Goal: Task Accomplishment & Management: Manage account settings

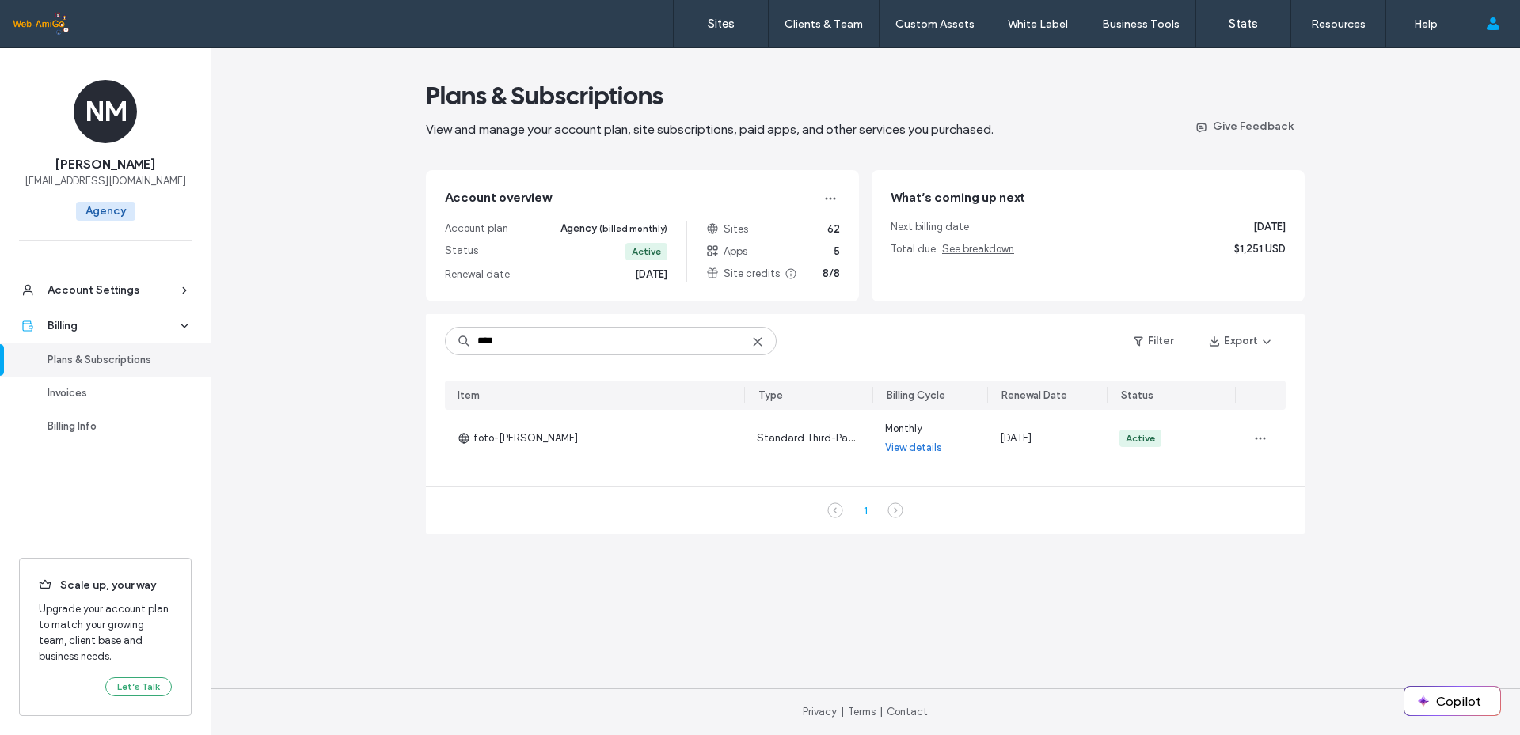
click at [755, 340] on use at bounding box center [757, 341] width 7 height 7
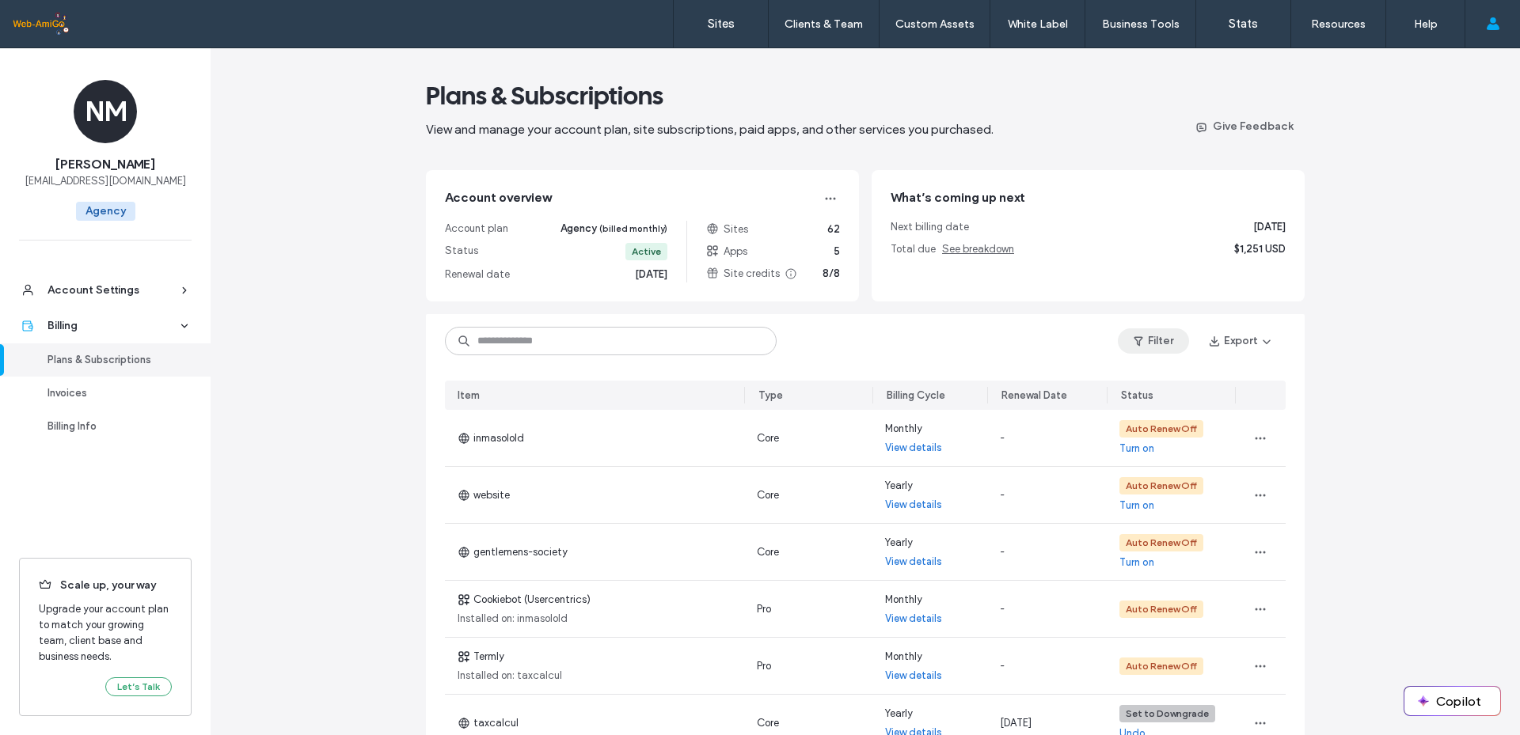
click at [1146, 340] on button "Filter" at bounding box center [1153, 340] width 71 height 25
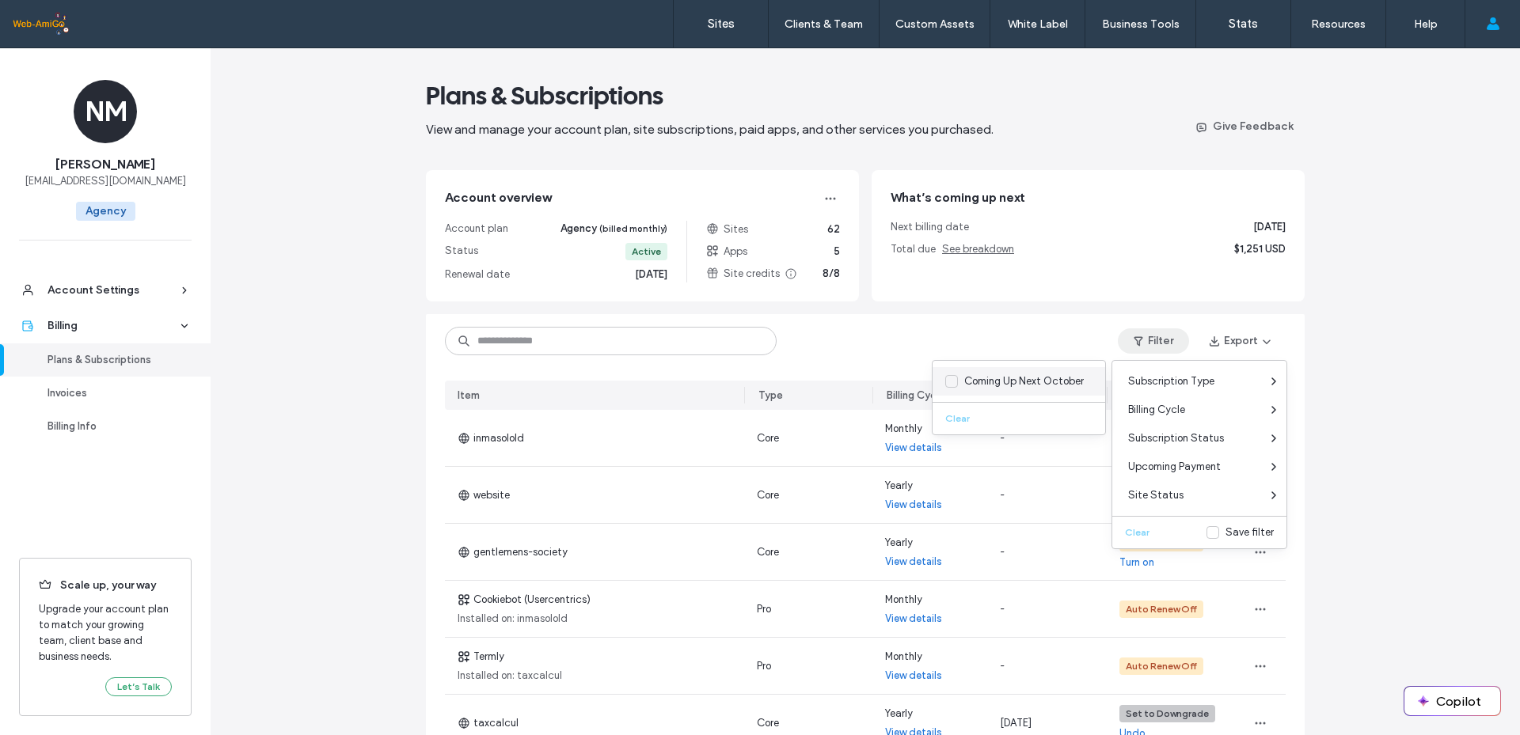
click at [954, 382] on icon at bounding box center [951, 381] width 8 height 6
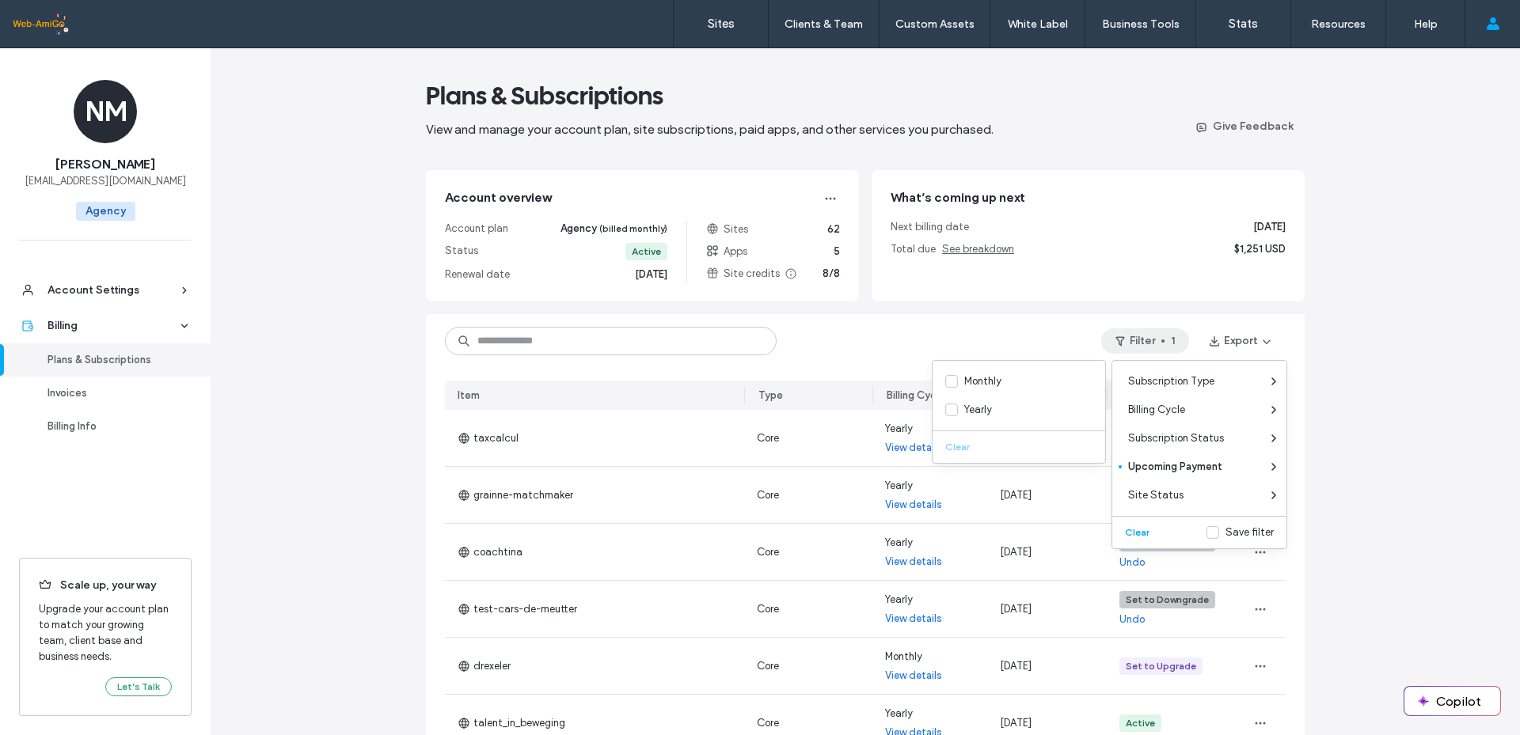
click at [1350, 383] on div "Plans & Subscriptions View and manage your account plan, site subscriptions, pa…" at bounding box center [865, 555] width 1309 height 1014
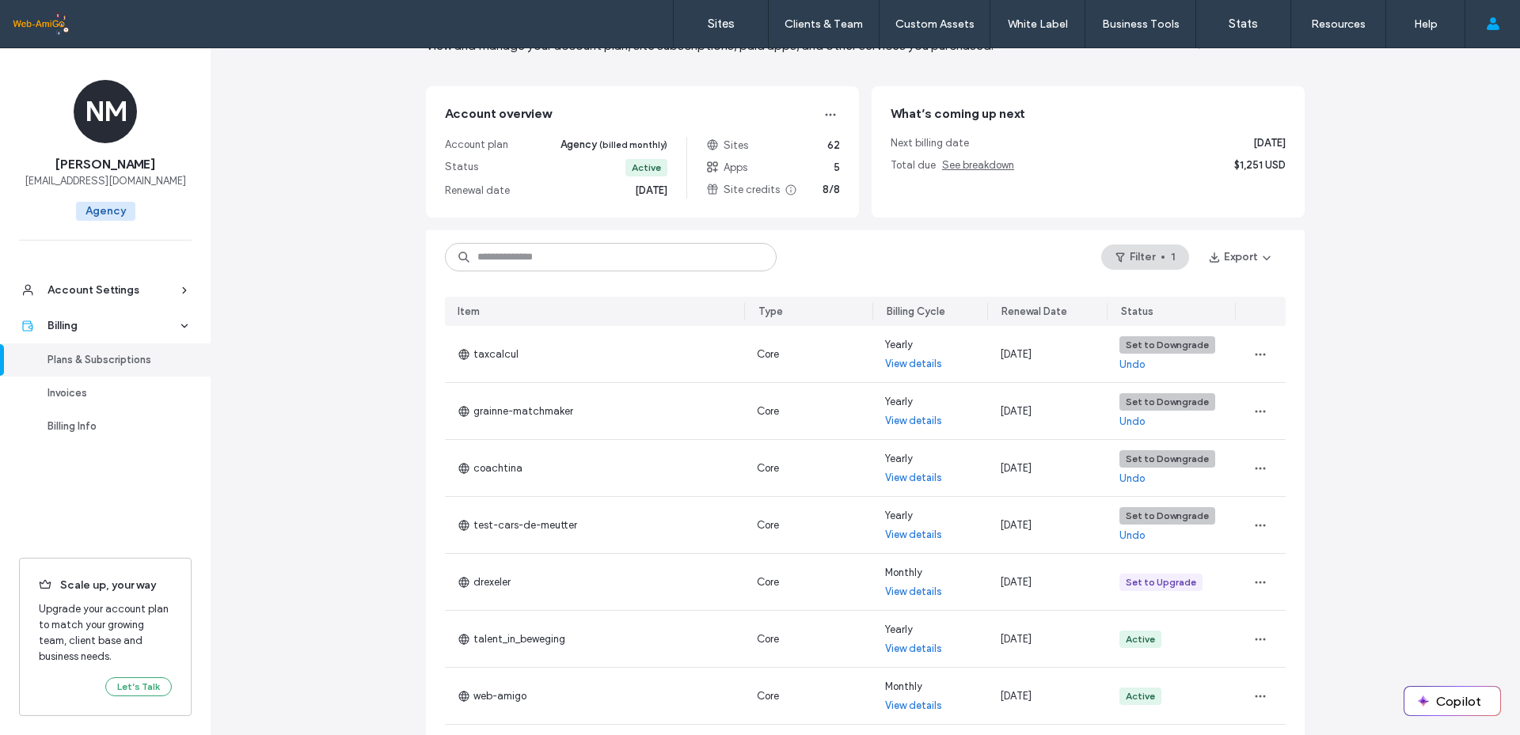
scroll to position [79, 0]
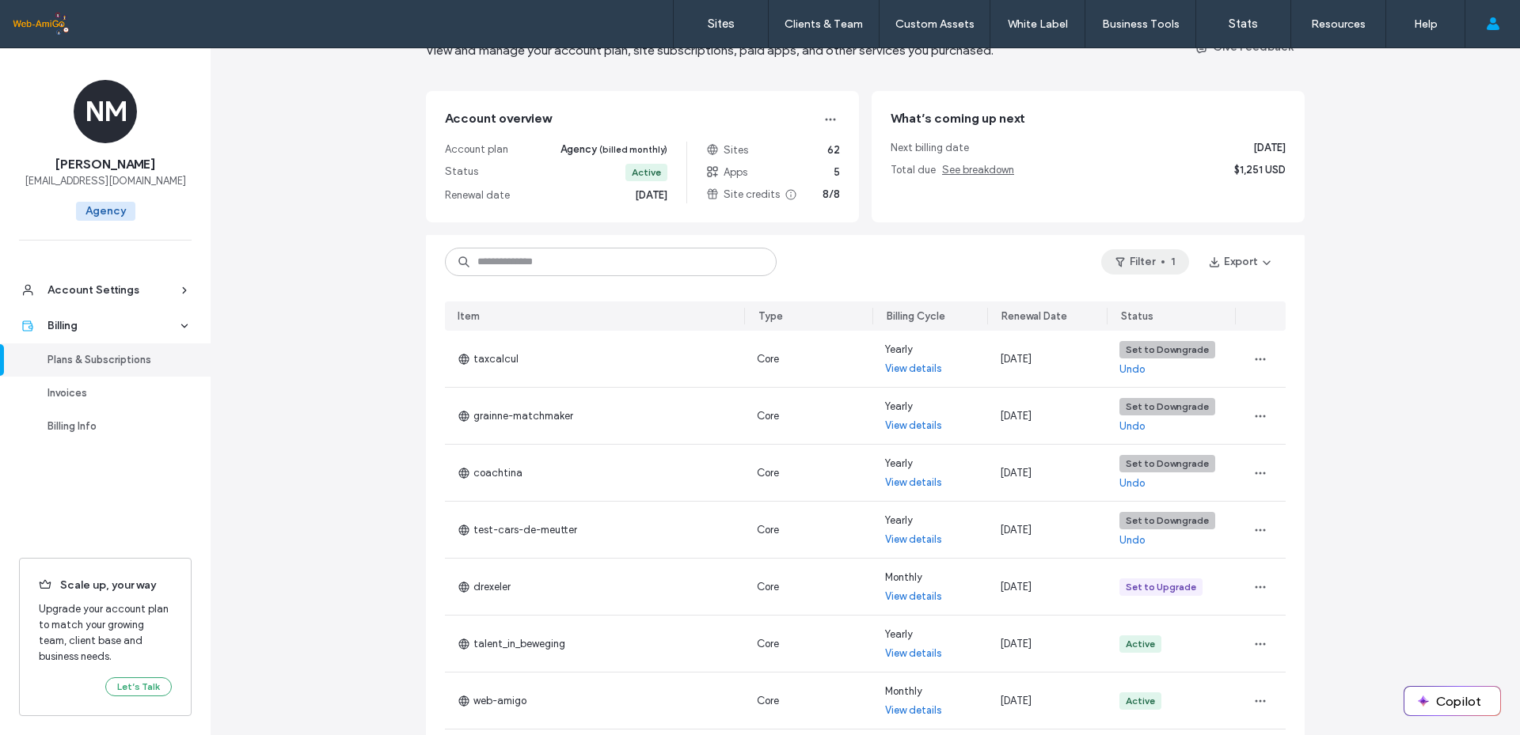
click at [1160, 262] on button "Filter 1" at bounding box center [1145, 261] width 88 height 25
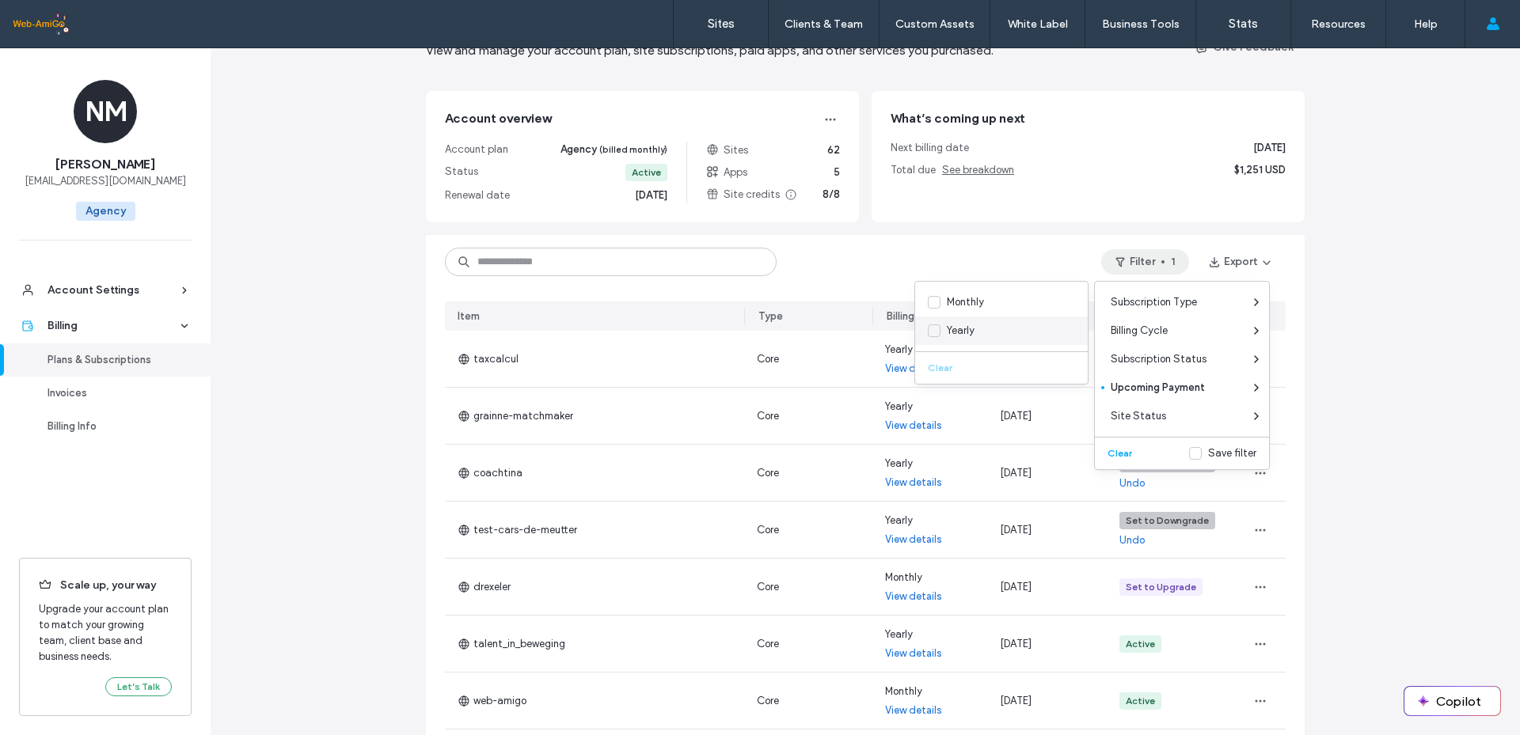
click at [935, 327] on span at bounding box center [934, 331] width 13 height 13
click at [1377, 367] on div "Plans & Subscriptions View and manage your account plan, site subscriptions, pa…" at bounding box center [865, 476] width 1309 height 1014
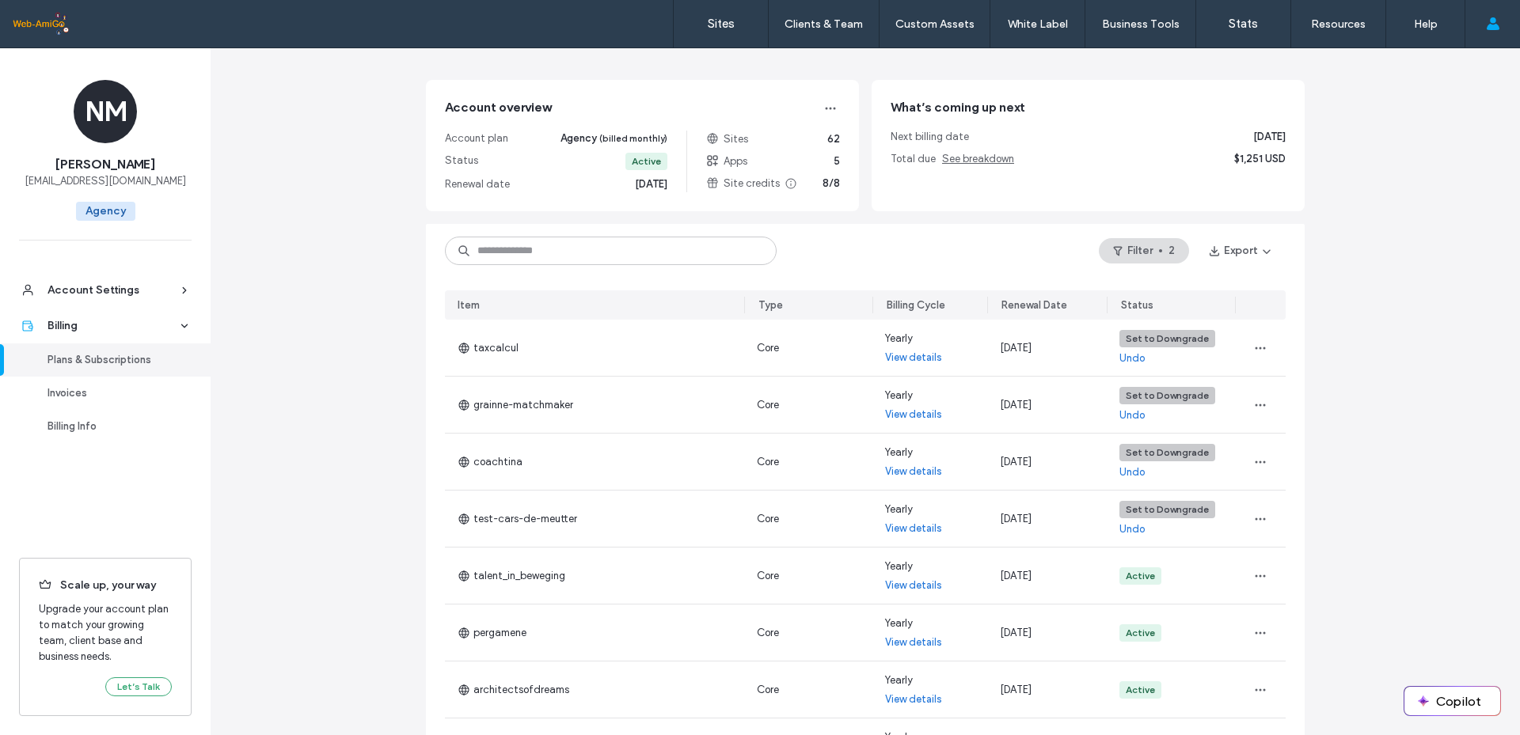
scroll to position [89, 0]
click at [1162, 251] on button "Filter 2" at bounding box center [1144, 251] width 90 height 25
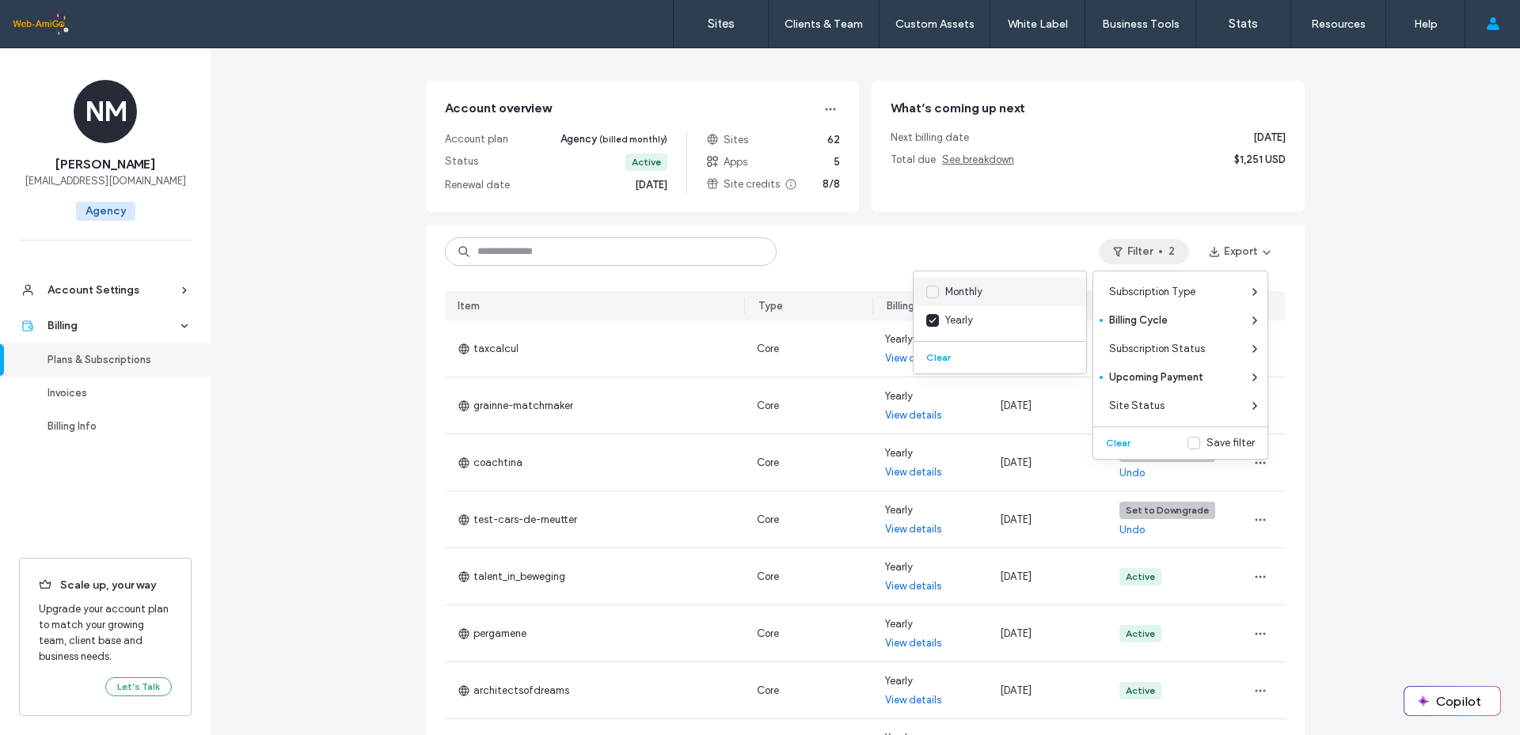
click at [929, 292] on icon at bounding box center [932, 292] width 6 height 4
click at [932, 317] on span at bounding box center [932, 320] width 13 height 13
click at [1404, 405] on div "Plans & Subscriptions View and manage your account plan, site subscriptions, pa…" at bounding box center [865, 466] width 1309 height 1014
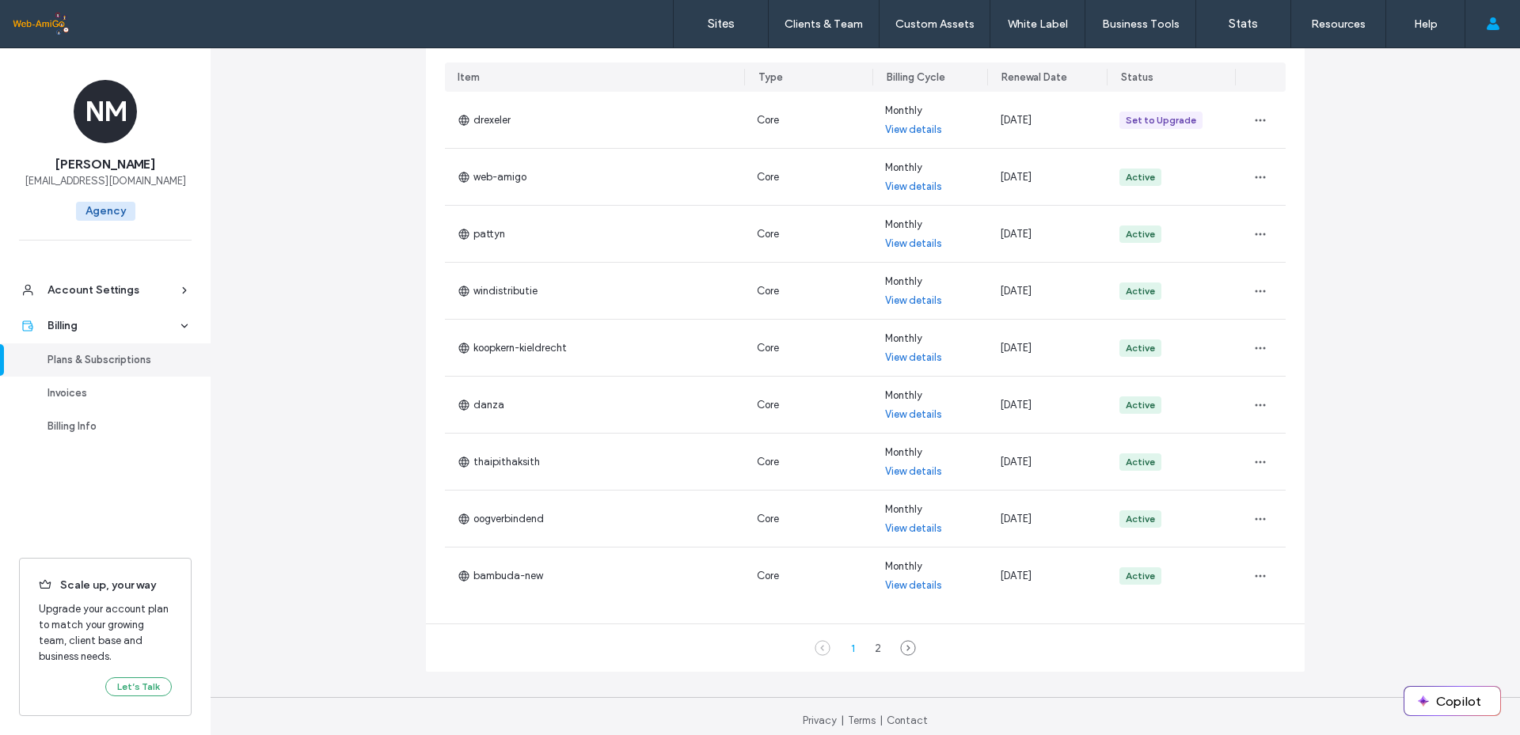
scroll to position [327, 0]
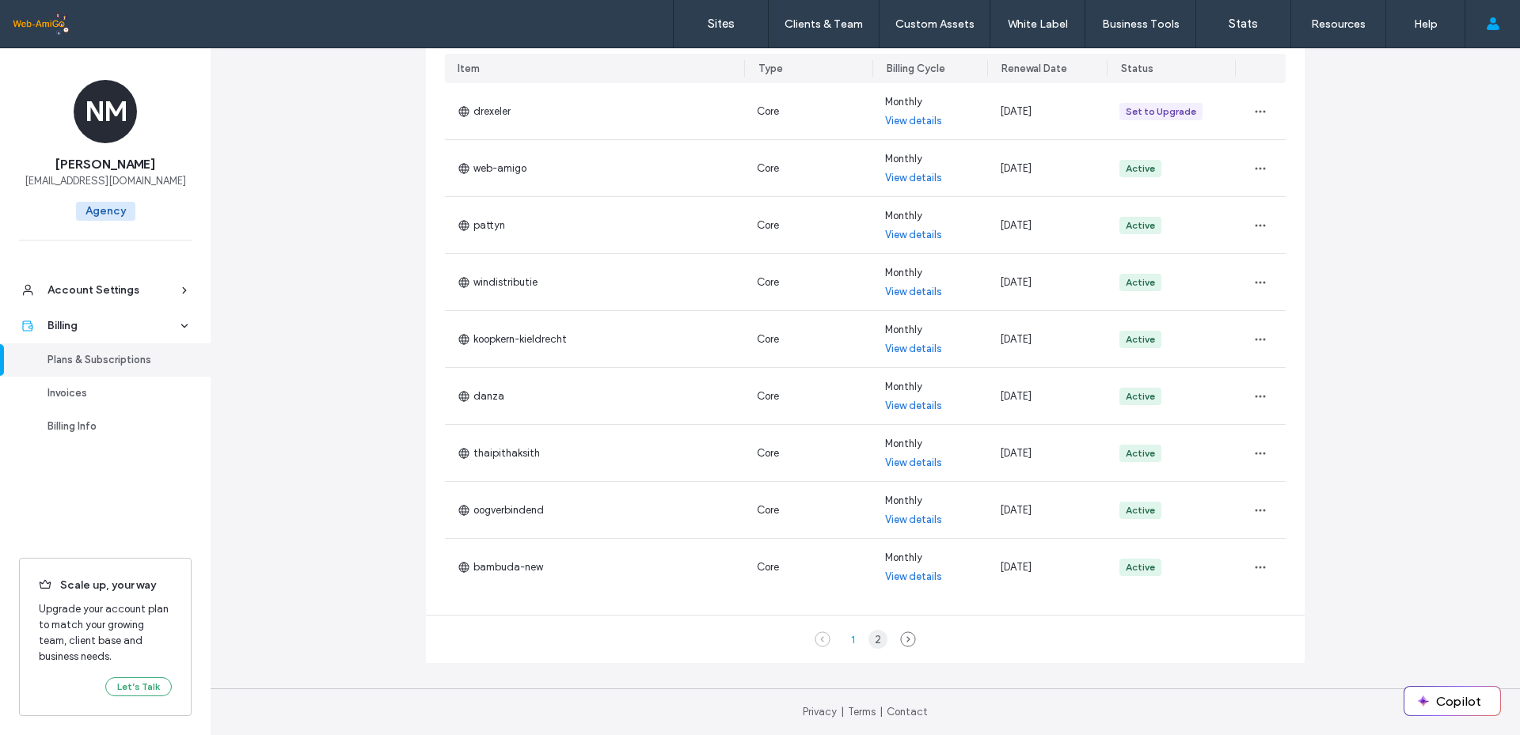
click at [871, 642] on div "2" at bounding box center [877, 639] width 19 height 19
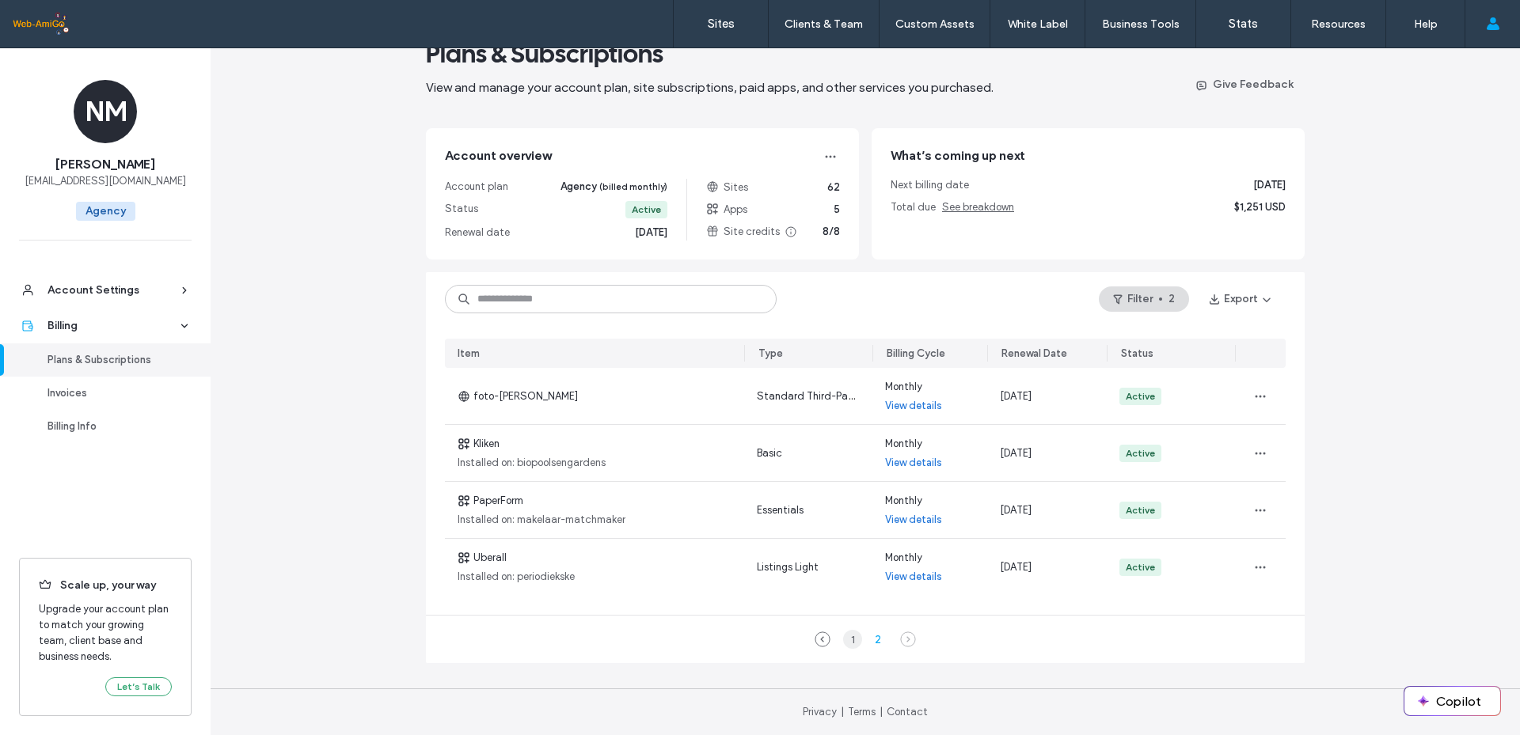
click at [845, 636] on div "1" at bounding box center [852, 639] width 19 height 19
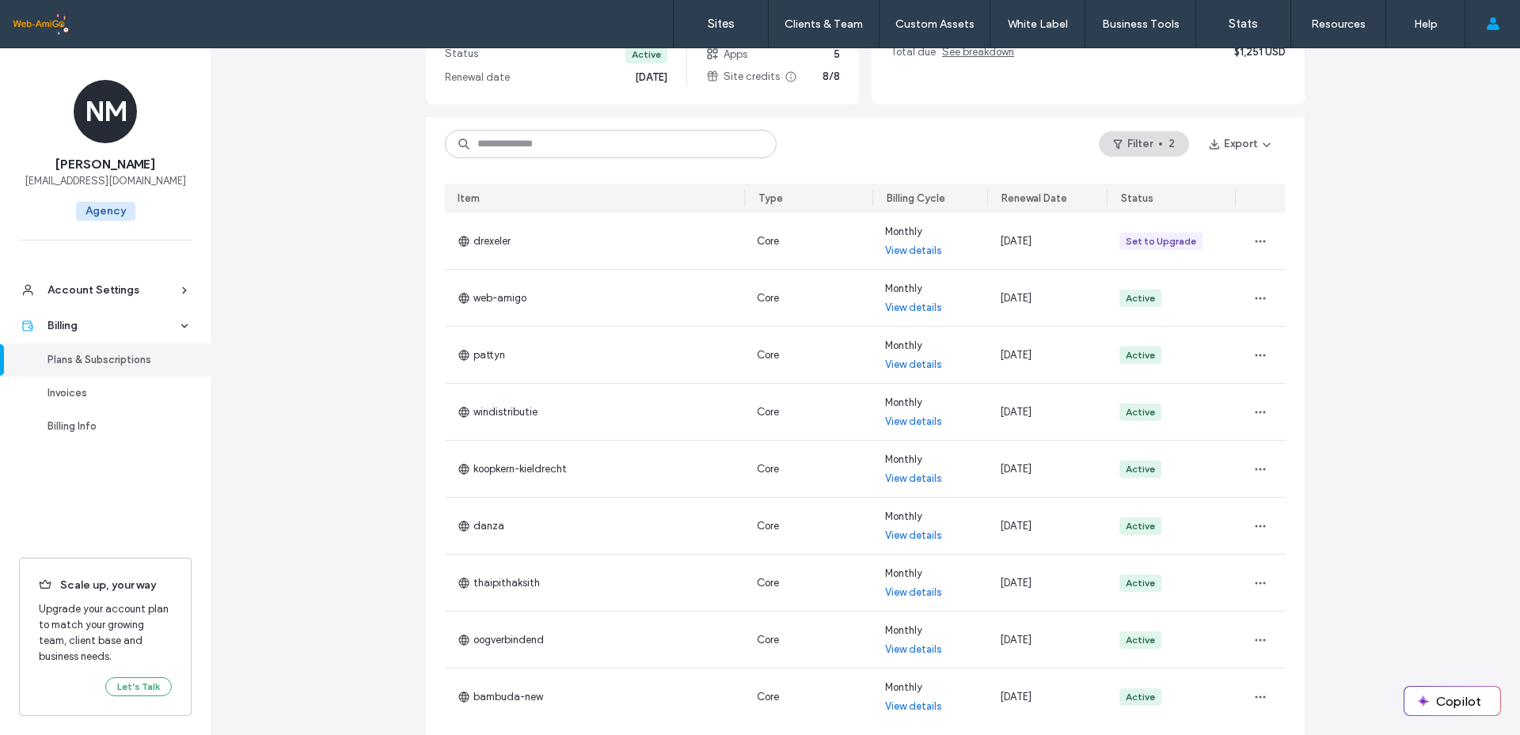
scroll to position [169, 0]
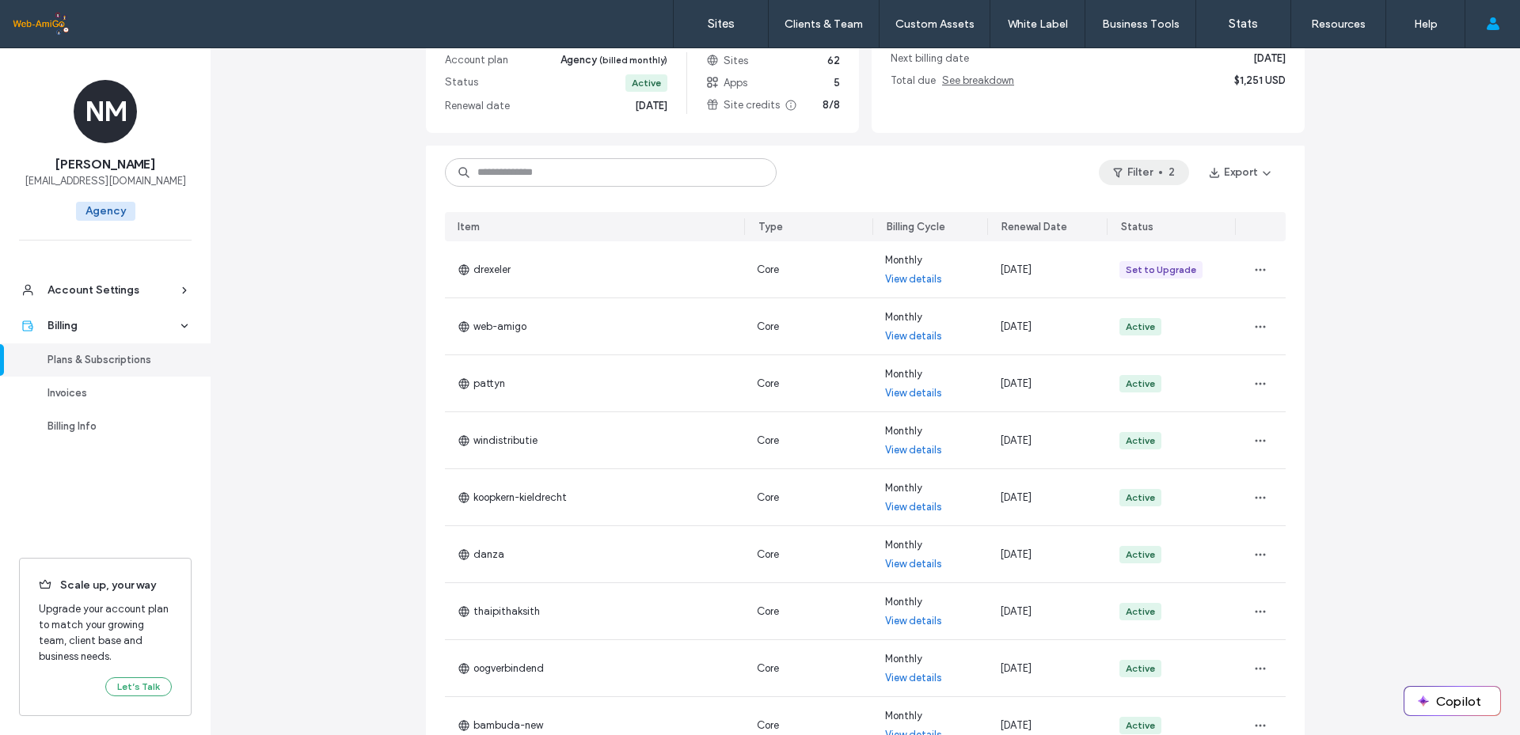
click at [1157, 170] on button "Filter 2" at bounding box center [1144, 172] width 90 height 25
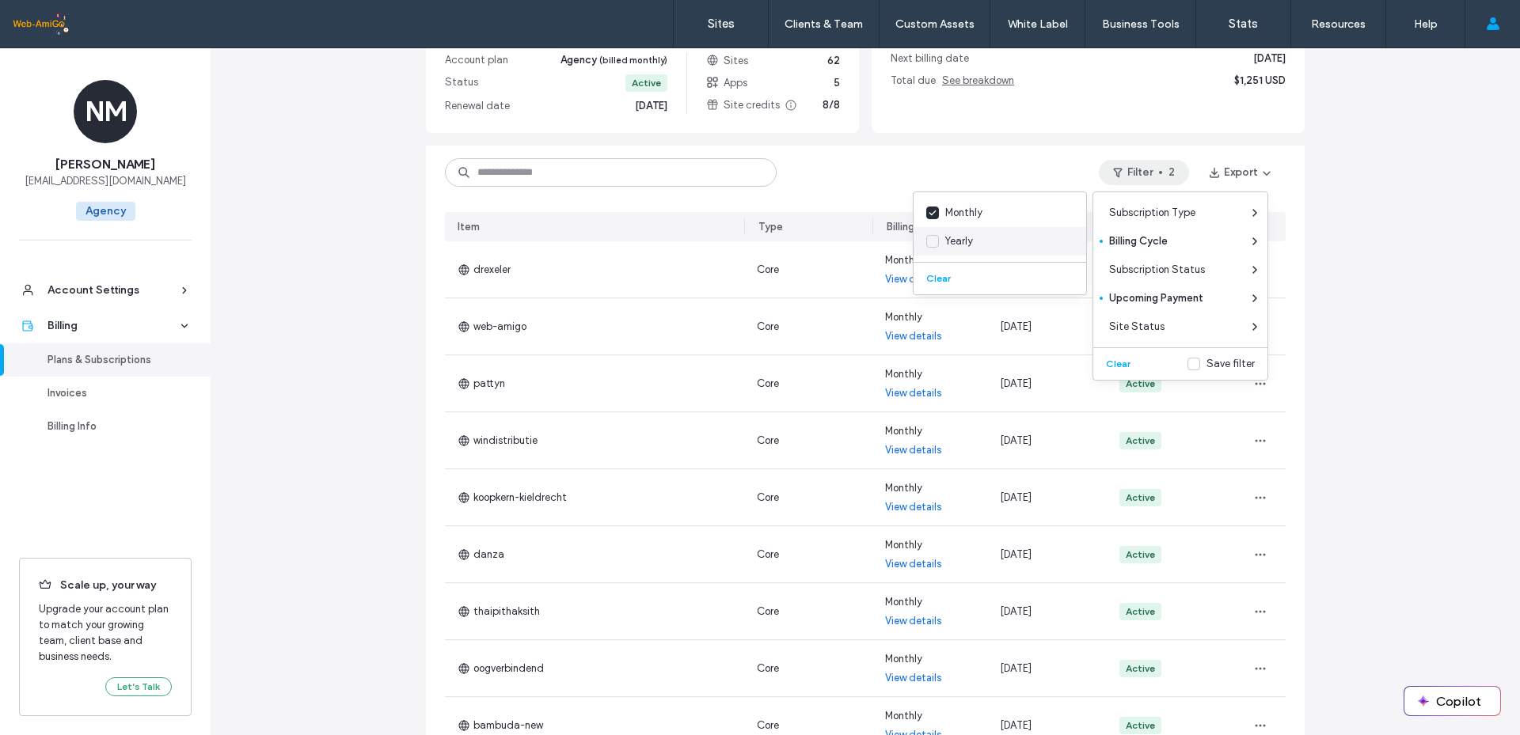
click at [932, 241] on icon at bounding box center [932, 241] width 8 height 6
click at [932, 215] on icon at bounding box center [932, 213] width 8 height 6
click at [1416, 317] on div "Plans & Subscriptions View and manage your account plan, site subscriptions, pa…" at bounding box center [865, 387] width 1309 height 1014
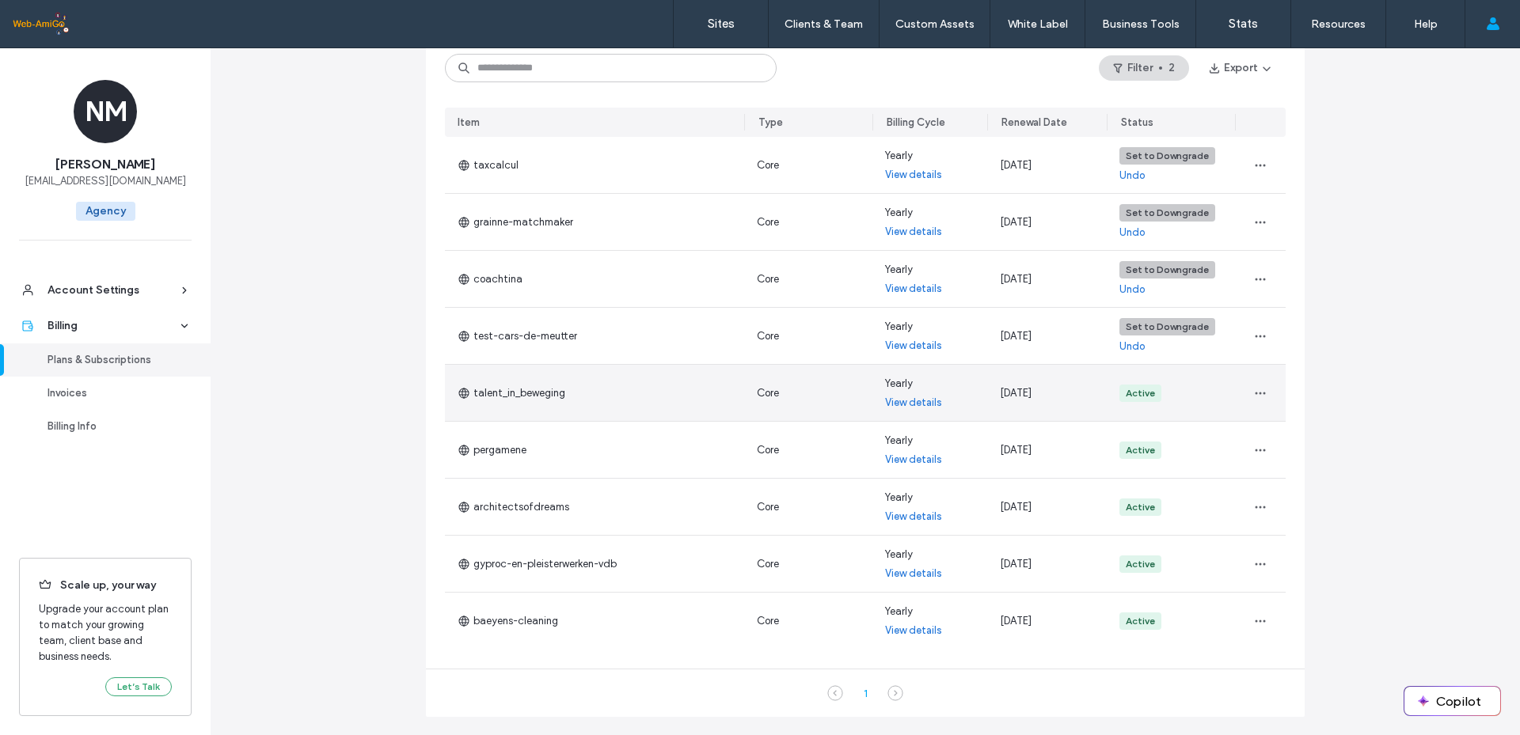
scroll to position [248, 0]
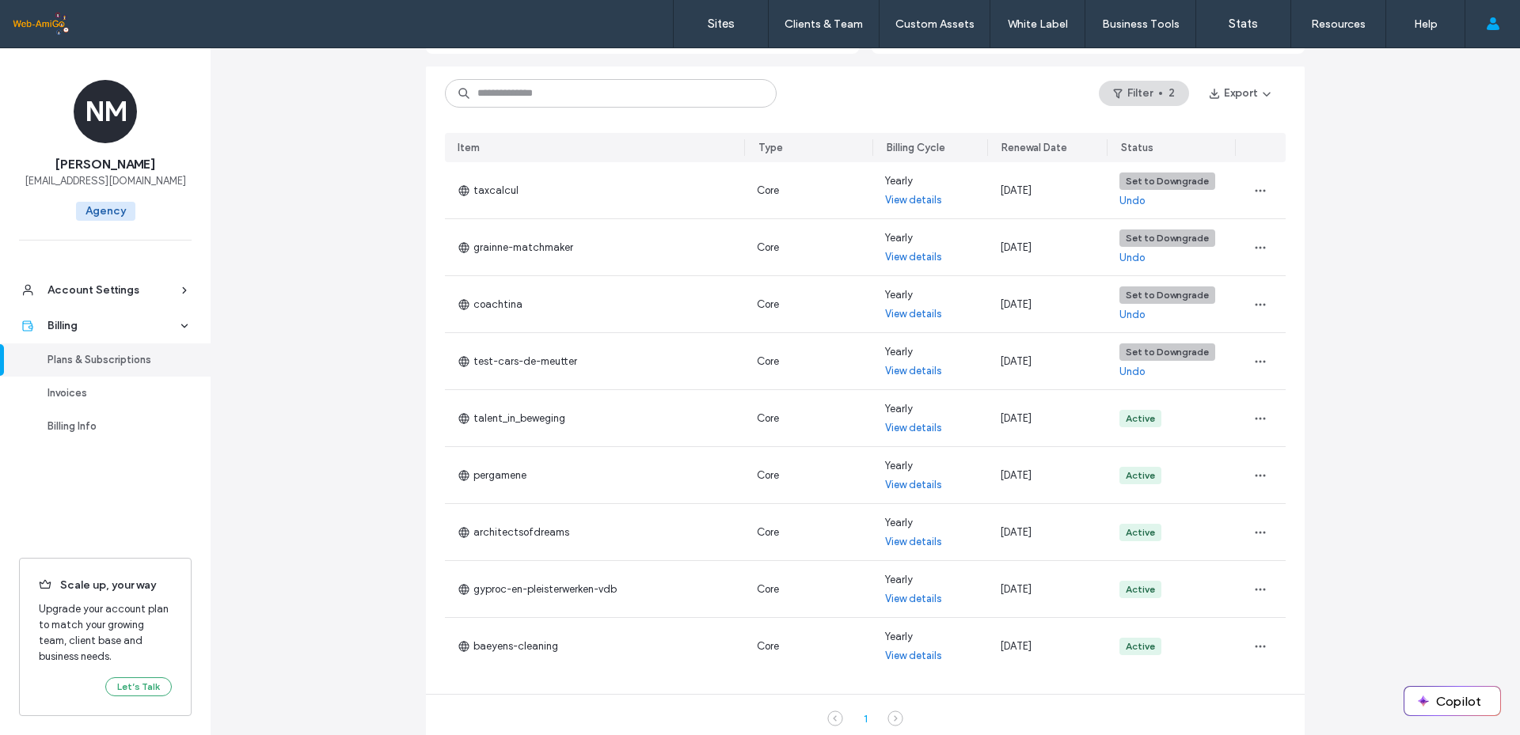
click at [1396, 374] on div "Plans & Subscriptions View and manage your account plan, site subscriptions, pa…" at bounding box center [865, 308] width 1309 height 1014
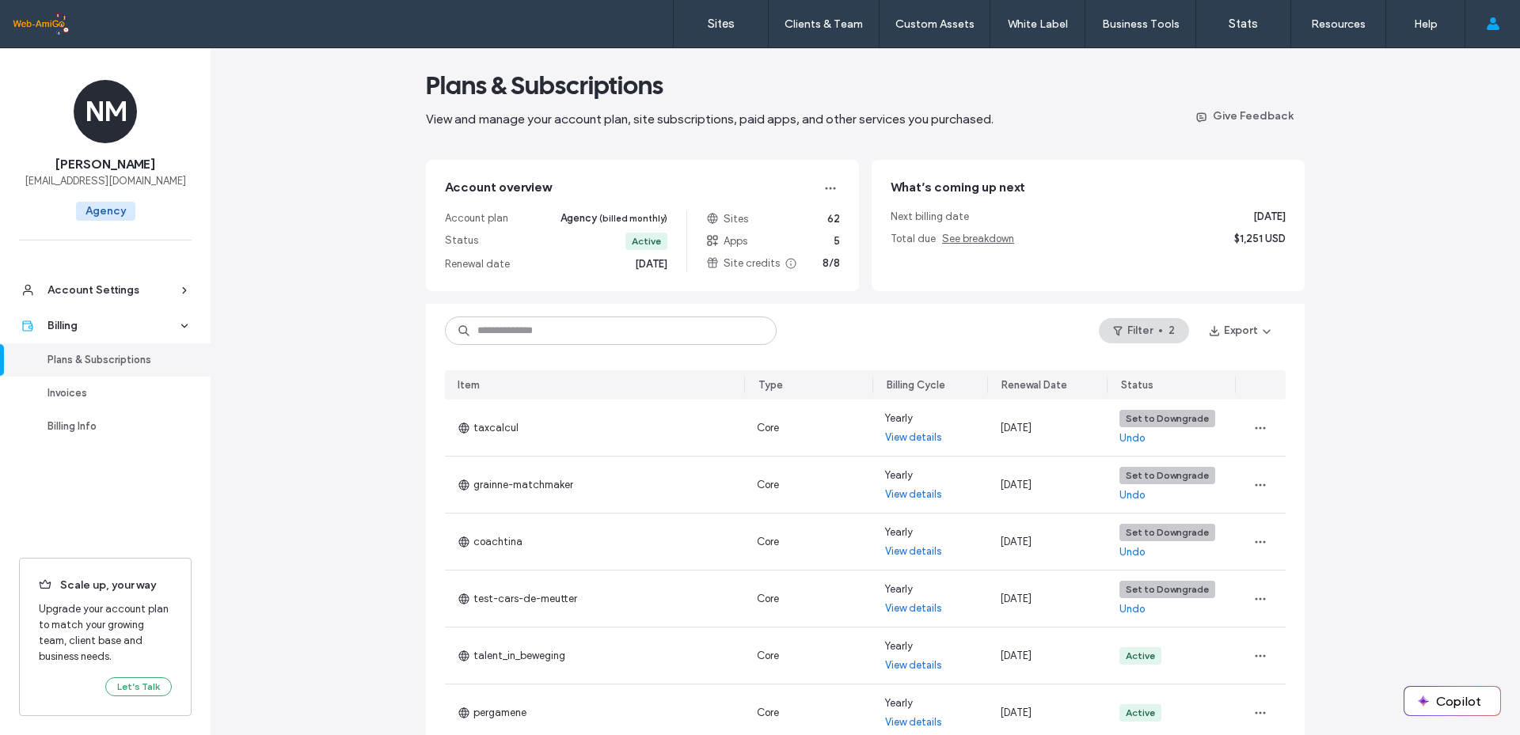
scroll to position [0, 0]
